Goal: Information Seeking & Learning: Check status

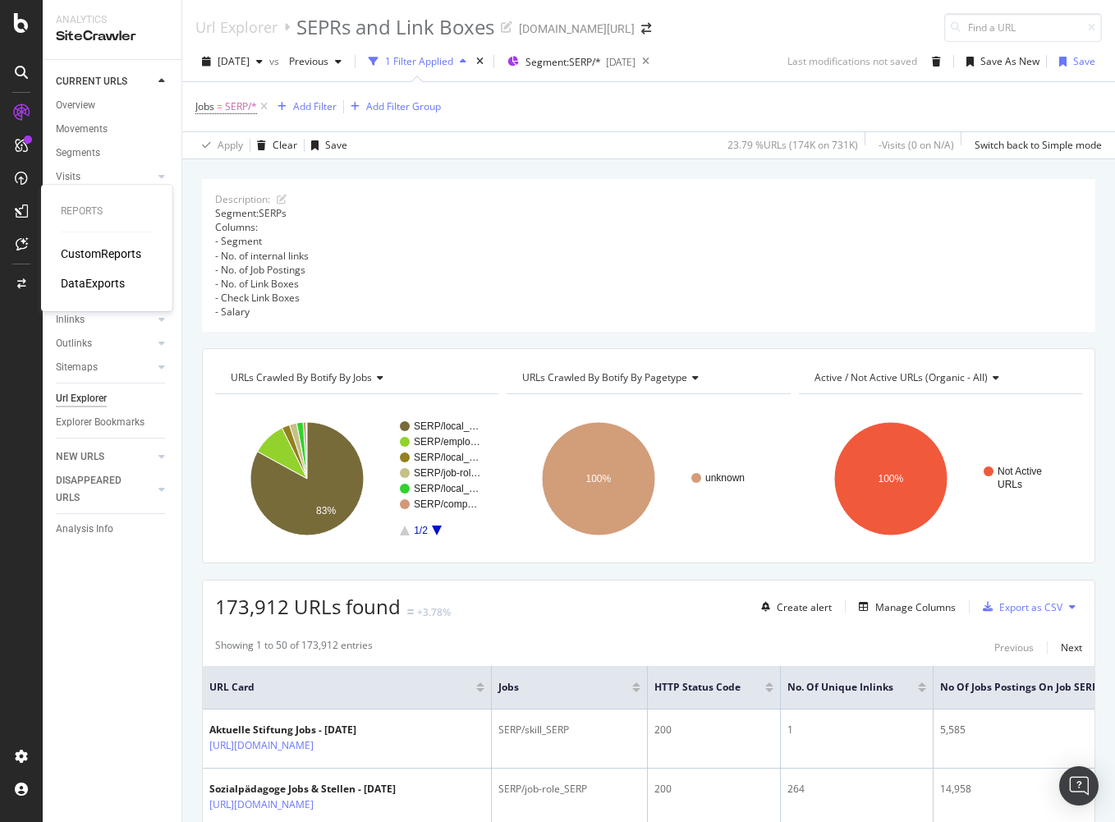
click at [97, 248] on div "CustomReports" at bounding box center [101, 253] width 80 height 16
